Goal: Task Accomplishment & Management: Use online tool/utility

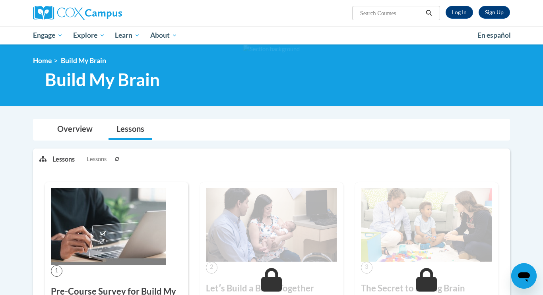
scroll to position [2, 0]
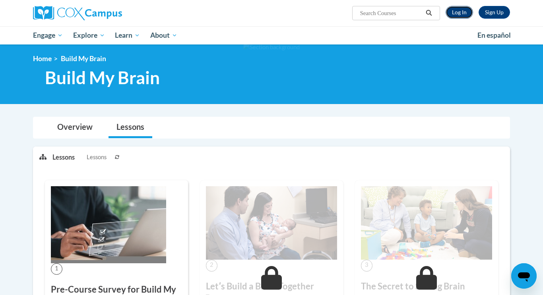
click at [462, 12] on link "Log In" at bounding box center [458, 12] width 27 height 13
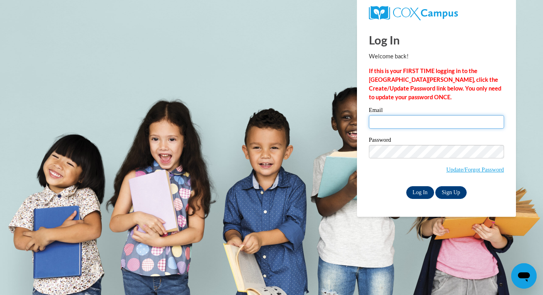
type input "[PERSON_NAME][EMAIL_ADDRESS][PERSON_NAME][DOMAIN_NAME]"
click at [415, 191] on input "Log In" at bounding box center [420, 192] width 28 height 13
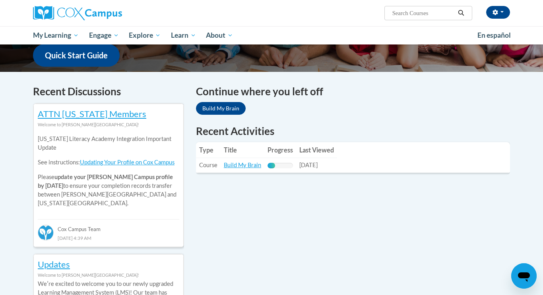
scroll to position [209, 0]
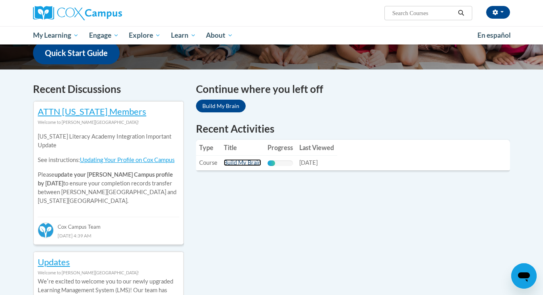
click at [244, 163] on link "Build My Brain" at bounding box center [242, 162] width 37 height 7
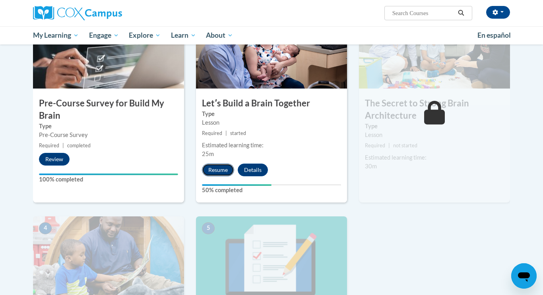
click at [220, 169] on button "Resume" at bounding box center [218, 170] width 32 height 13
